Goal: Task Accomplishment & Management: Use online tool/utility

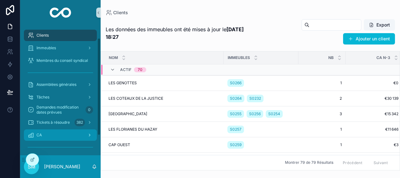
scroll to position [43, 0]
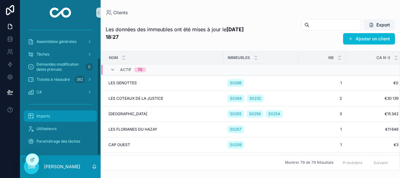
click at [49, 116] on span "Imports" at bounding box center [44, 115] width 14 height 5
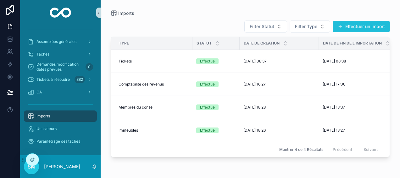
click at [351, 25] on button "Effectuer un import" at bounding box center [361, 26] width 57 height 11
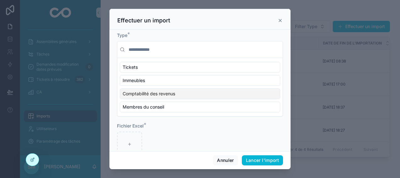
click at [158, 92] on span "Comptabilité des revenus" at bounding box center [149, 93] width 53 height 6
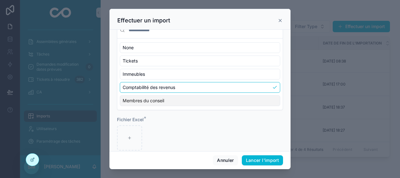
scroll to position [28, 0]
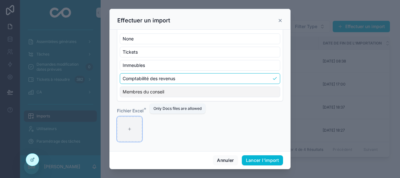
click at [136, 129] on div "scrollable content" at bounding box center [129, 128] width 25 height 25
type input "**********"
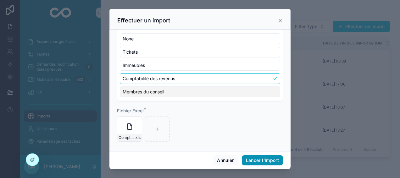
click at [274, 158] on button "Lancer l'import" at bounding box center [262, 160] width 41 height 10
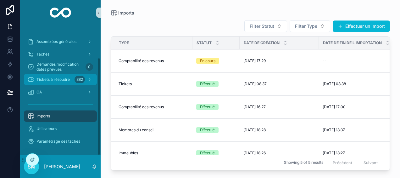
click at [68, 77] on span "Tickets à résoudre" at bounding box center [53, 79] width 33 height 5
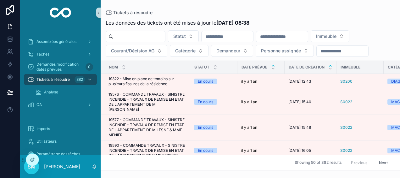
click at [331, 65] on icon "scrollable content" at bounding box center [331, 65] width 2 height 1
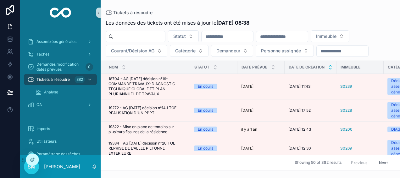
click at [331, 69] on icon "scrollable content" at bounding box center [331, 68] width 4 height 4
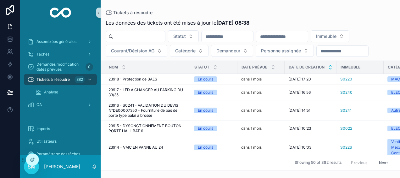
click at [330, 64] on icon "scrollable content" at bounding box center [331, 66] width 4 height 4
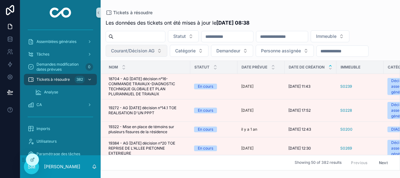
click at [142, 53] on span "Courant/Décision AG" at bounding box center [132, 51] width 43 height 6
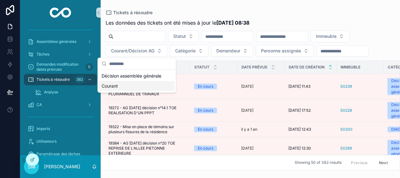
click at [121, 85] on div "Courant" at bounding box center [137, 86] width 76 height 10
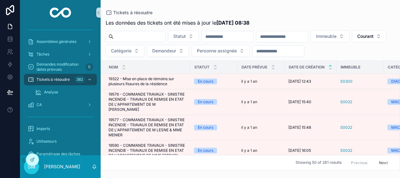
click at [302, 36] on input "scrollable content" at bounding box center [283, 36] width 52 height 9
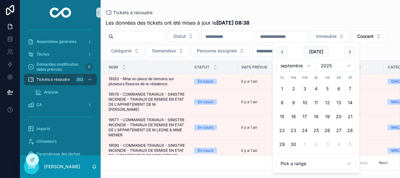
click at [280, 18] on div "Les données des tickets ont été mises à jour le [DATE] 08:38 Statut Immeuble Co…" at bounding box center [251, 92] width 300 height 155
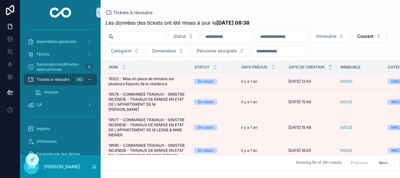
click at [297, 38] on input "scrollable content" at bounding box center [283, 36] width 52 height 9
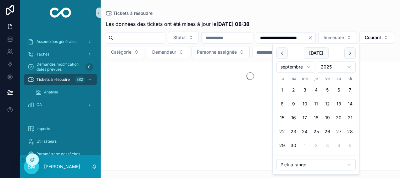
type input "**********"
click at [292, 14] on div "Tickets à résoudre" at bounding box center [251, 13] width 290 height 6
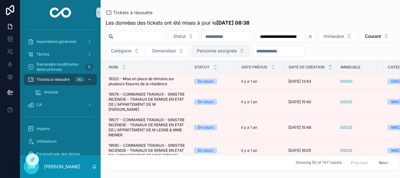
click at [250, 52] on button "Personne assignée" at bounding box center [221, 51] width 58 height 12
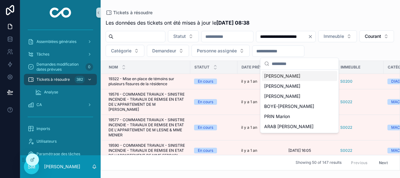
click at [303, 72] on div "[PERSON_NAME]" at bounding box center [300, 76] width 76 height 10
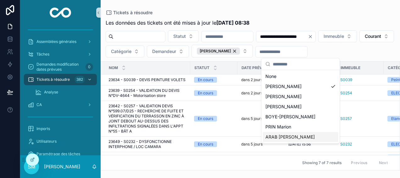
click at [300, 138] on div "ARAB [PERSON_NAME]" at bounding box center [301, 137] width 76 height 10
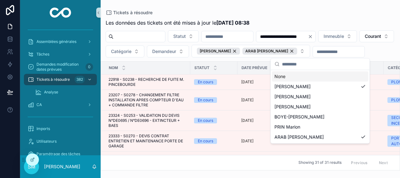
click at [292, 13] on div "Tickets à résoudre" at bounding box center [251, 12] width 290 height 5
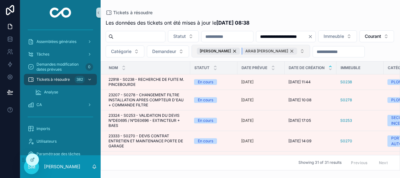
click at [297, 51] on div "ARAB [PERSON_NAME]" at bounding box center [270, 51] width 55 height 7
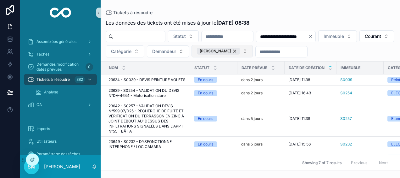
click at [253, 52] on button "[PERSON_NAME]" at bounding box center [222, 51] width 61 height 13
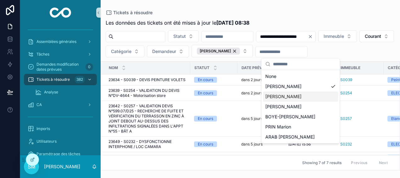
click at [297, 98] on span "[PERSON_NAME]" at bounding box center [284, 96] width 36 height 6
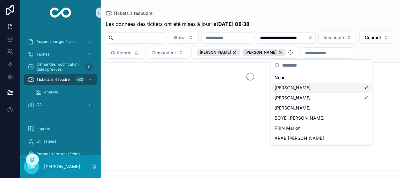
click at [364, 88] on div "[PERSON_NAME]" at bounding box center [321, 87] width 99 height 10
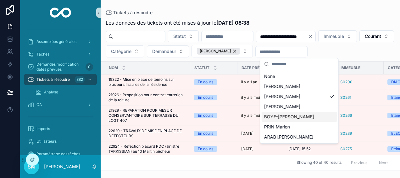
click at [292, 115] on span "BOYE-[PERSON_NAME]" at bounding box center [289, 116] width 50 height 6
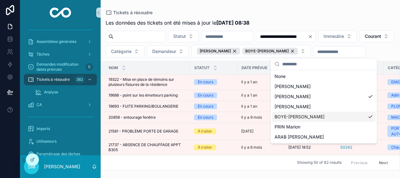
click at [326, 8] on div "**********" at bounding box center [251, 85] width 300 height 170
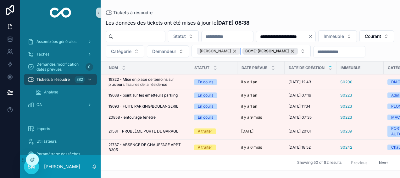
click at [240, 49] on div "[PERSON_NAME]" at bounding box center [218, 51] width 43 height 7
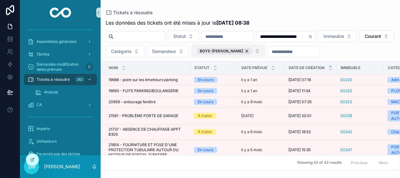
click at [265, 52] on button "BOYE-[PERSON_NAME]" at bounding box center [229, 51] width 74 height 13
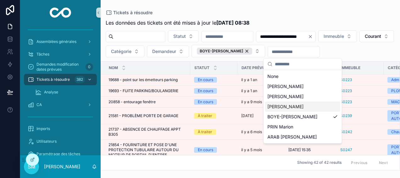
click at [292, 106] on span "[PERSON_NAME]" at bounding box center [286, 106] width 36 height 6
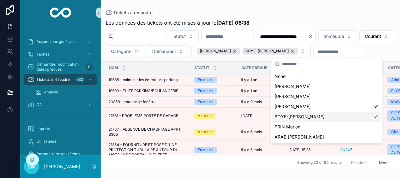
click at [377, 117] on div "BOYE-[PERSON_NAME]" at bounding box center [326, 116] width 109 height 10
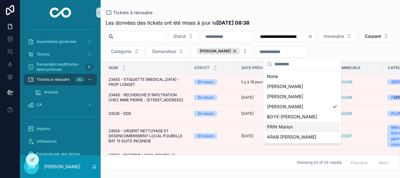
click at [315, 127] on div "PRIN Marion" at bounding box center [303, 127] width 76 height 10
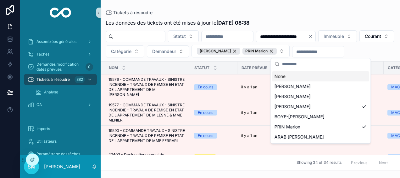
click at [310, 9] on div "**********" at bounding box center [251, 85] width 300 height 170
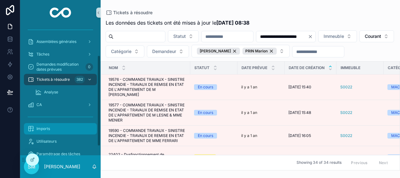
click at [53, 130] on div "Imports" at bounding box center [60, 128] width 65 height 10
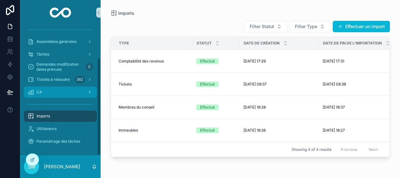
click at [85, 93] on div "CA" at bounding box center [60, 92] width 65 height 10
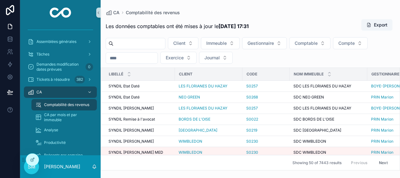
click at [139, 58] on input "scrollable content" at bounding box center [132, 58] width 52 height 9
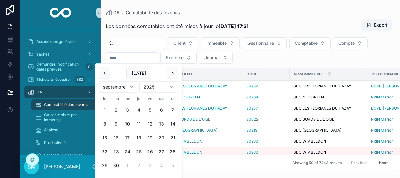
click at [150, 109] on button "5" at bounding box center [149, 109] width 11 height 11
type input "**********"
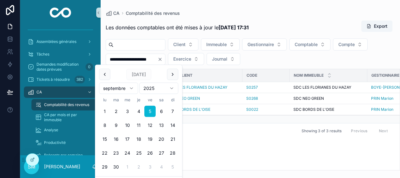
click at [200, 13] on div "CA Comptabilité des revenus" at bounding box center [251, 13] width 290 height 6
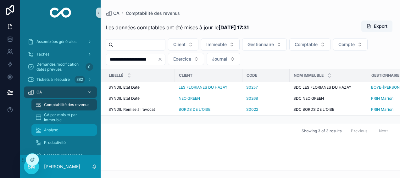
click at [65, 128] on div "Analyse" at bounding box center [64, 130] width 58 height 10
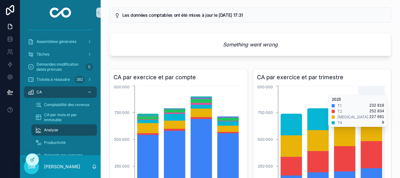
click at [371, 91] on icon "2022 2023 2024 2025 0 250 000 500 000 750 000 1 000 000" at bounding box center [321, 144] width 128 height 121
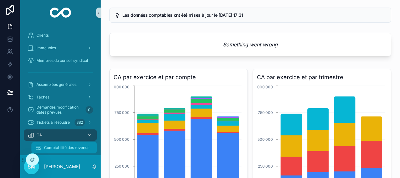
click at [66, 147] on span "Comptabilité des revenus" at bounding box center [66, 147] width 45 height 5
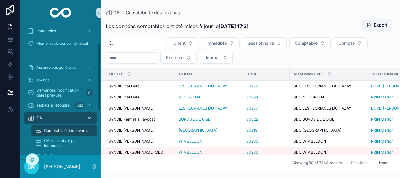
scroll to position [63, 0]
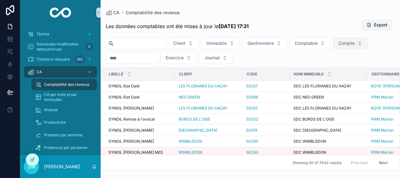
click at [355, 41] on span "Compte" at bounding box center [347, 43] width 16 height 6
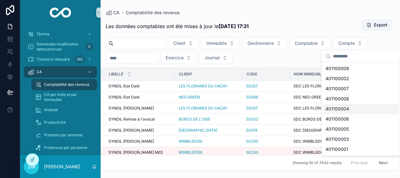
click at [346, 107] on span "401100004" at bounding box center [338, 108] width 24 height 6
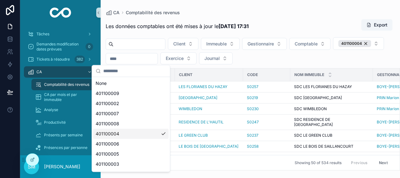
click at [327, 14] on div "CA Comptabilité des revenus" at bounding box center [251, 12] width 290 height 5
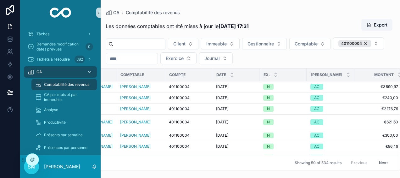
scroll to position [0, 309]
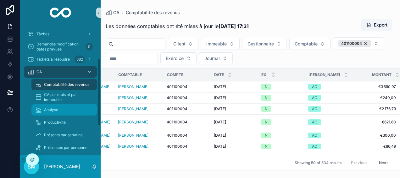
click at [60, 108] on div "Analyse" at bounding box center [64, 110] width 58 height 10
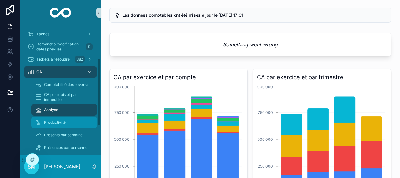
click at [52, 122] on span "Productivité" at bounding box center [55, 122] width 22 height 5
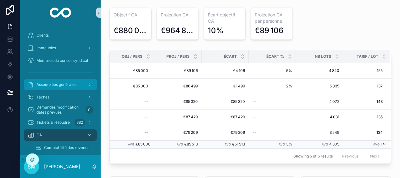
click at [55, 85] on span "Assemblées générales" at bounding box center [57, 84] width 40 height 5
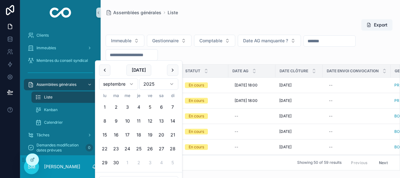
click at [149, 56] on input "scrollable content" at bounding box center [132, 54] width 52 height 9
click at [105, 69] on button "scrollable content" at bounding box center [104, 69] width 11 height 11
click at [104, 69] on button "scrollable content" at bounding box center [104, 69] width 11 height 11
click at [105, 175] on button "30" at bounding box center [104, 176] width 11 height 11
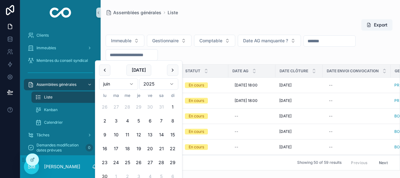
type input "**********"
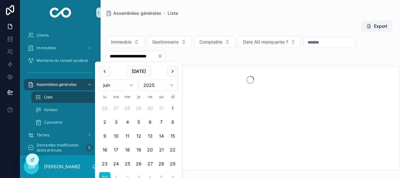
click at [212, 20] on div "Export" at bounding box center [251, 26] width 290 height 12
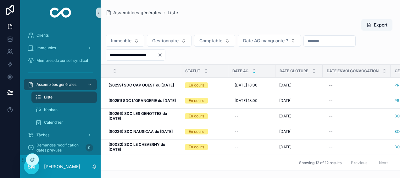
click at [255, 73] on icon "scrollable content" at bounding box center [254, 72] width 4 height 4
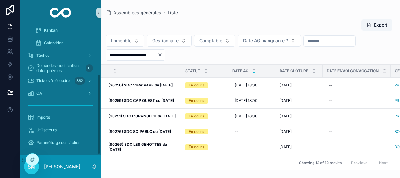
scroll to position [81, 0]
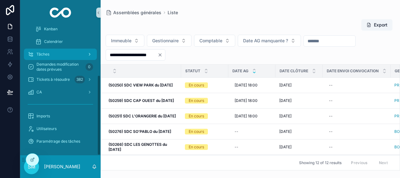
click at [55, 55] on div "Tâches" at bounding box center [60, 54] width 65 height 10
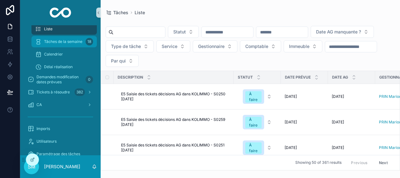
click at [78, 41] on span "Tâches de la semaine" at bounding box center [63, 41] width 38 height 5
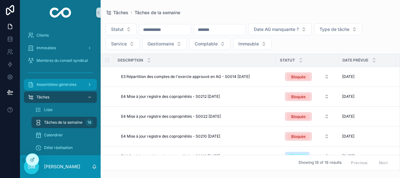
click at [62, 84] on span "Assemblées générales" at bounding box center [57, 84] width 40 height 5
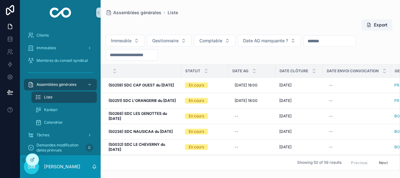
click at [55, 98] on div "Liste" at bounding box center [64, 97] width 58 height 10
click at [46, 97] on span "Liste" at bounding box center [48, 96] width 8 height 5
click at [57, 133] on div "Tâches" at bounding box center [60, 135] width 65 height 10
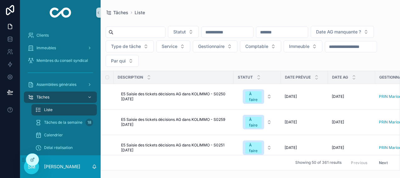
click at [326, 51] on input "scrollable content" at bounding box center [352, 46] width 52 height 9
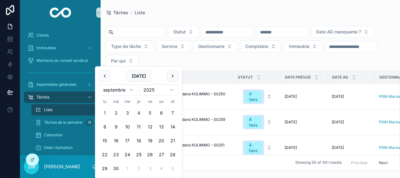
click at [105, 111] on button "1" at bounding box center [104, 112] width 11 height 11
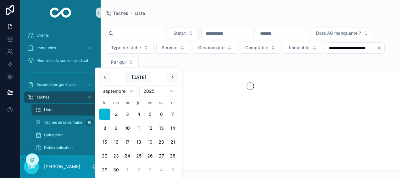
click at [152, 112] on button "5" at bounding box center [149, 113] width 11 height 11
type input "**********"
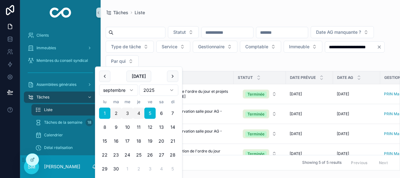
click at [228, 7] on div "**********" at bounding box center [251, 85] width 300 height 170
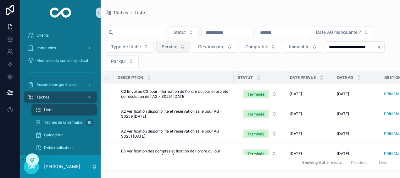
click at [178, 46] on span "Service" at bounding box center [170, 46] width 16 height 6
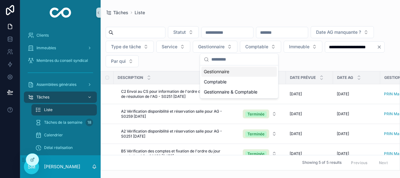
click at [223, 71] on div "Gestionnaire" at bounding box center [239, 71] width 76 height 10
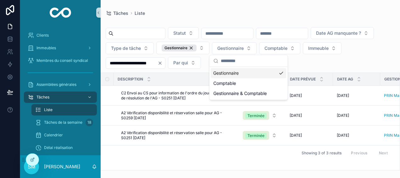
click at [236, 20] on div "scrollable content" at bounding box center [251, 21] width 290 height 3
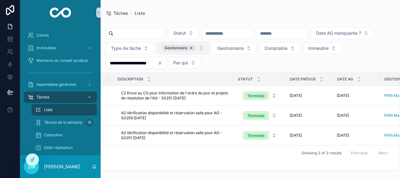
click at [197, 47] on div "Gestionnaire" at bounding box center [179, 47] width 35 height 7
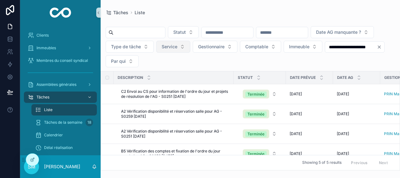
click at [190, 47] on button "Service" at bounding box center [173, 47] width 34 height 12
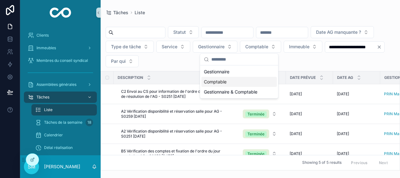
click at [224, 82] on div "Comptable" at bounding box center [239, 81] width 76 height 10
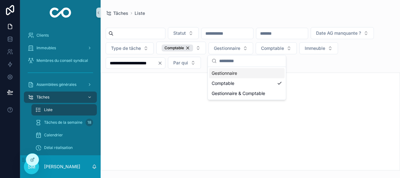
click at [244, 9] on div "**********" at bounding box center [251, 85] width 300 height 170
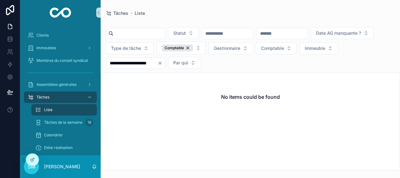
click at [193, 47] on div "Comptable" at bounding box center [177, 47] width 31 height 7
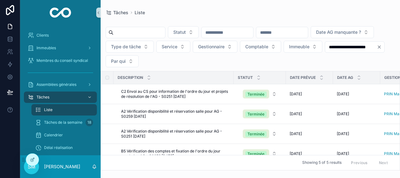
click at [190, 44] on button "Service" at bounding box center [173, 47] width 34 height 12
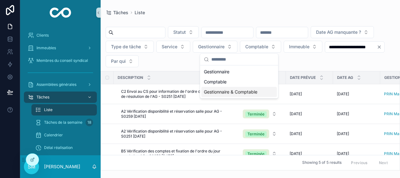
click at [242, 89] on div "Gestionnaire & Comptable" at bounding box center [239, 92] width 76 height 10
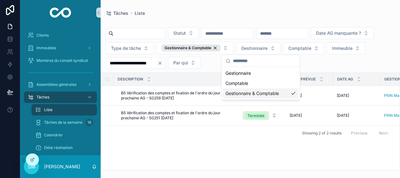
click at [179, 150] on div "Description Statut Date prévue Date AG Gestionnaire Comptable Assemblée général…" at bounding box center [250, 121] width 299 height 97
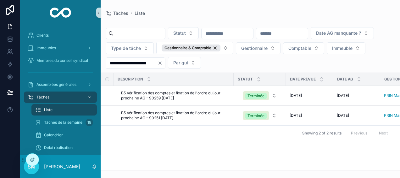
click at [156, 15] on div "Tâches Liste" at bounding box center [251, 13] width 290 height 6
click at [54, 165] on p "[PERSON_NAME]" at bounding box center [62, 166] width 36 height 6
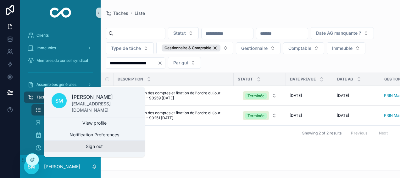
click at [89, 143] on button "Sign out" at bounding box center [94, 145] width 101 height 11
